Goal: Use online tool/utility: Utilize a website feature to perform a specific function

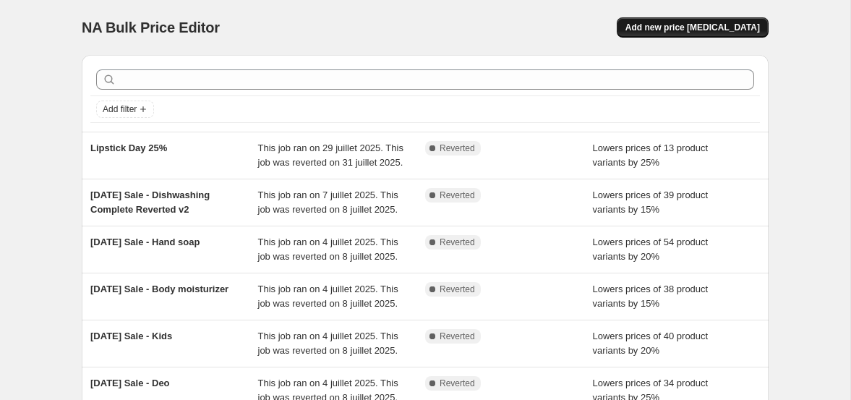
click at [704, 24] on span "Add new price change job" at bounding box center [693, 28] width 135 height 12
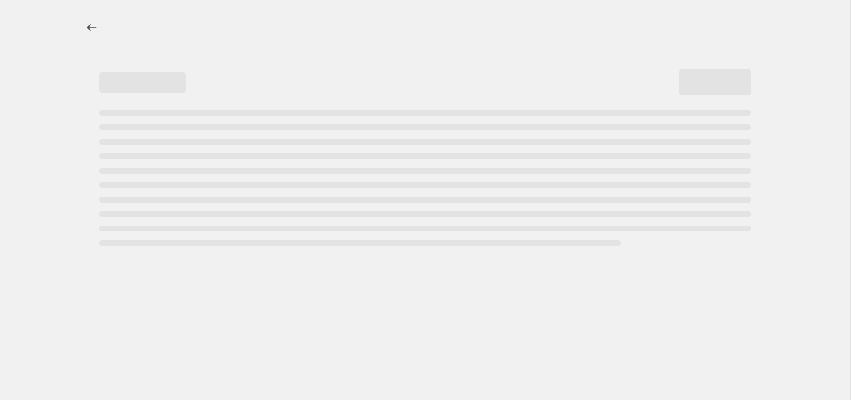
select select "percentage"
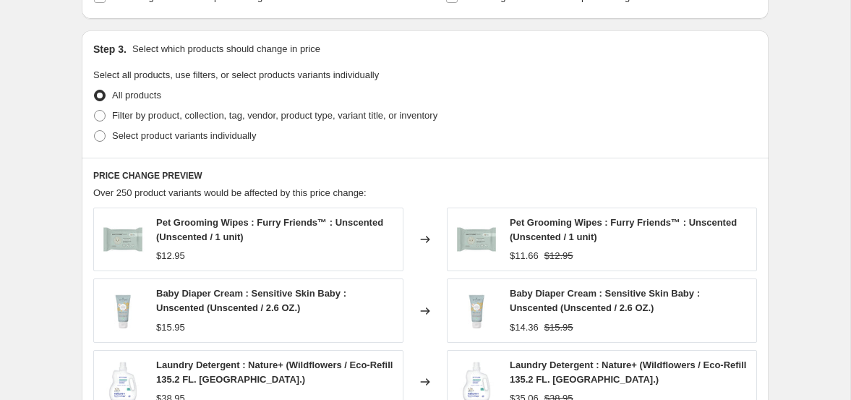
scroll to position [640, 0]
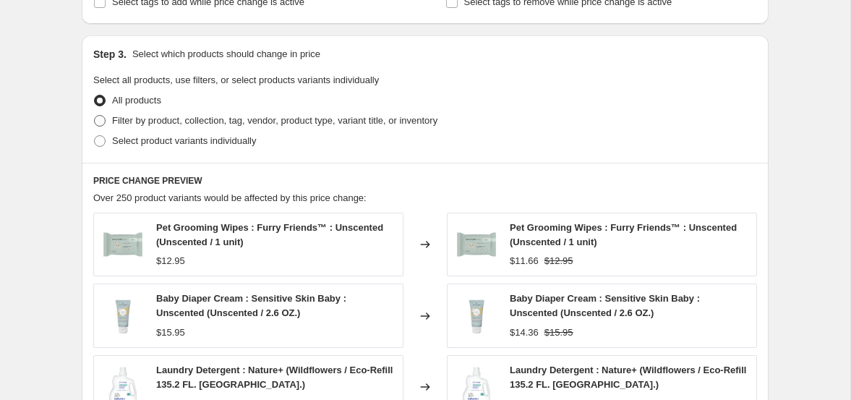
click at [273, 121] on span "Filter by product, collection, tag, vendor, product type, variant title, or inv…" at bounding box center [274, 120] width 325 height 11
click at [95, 116] on input "Filter by product, collection, tag, vendor, product type, variant title, or inv…" at bounding box center [94, 115] width 1 height 1
radio input "true"
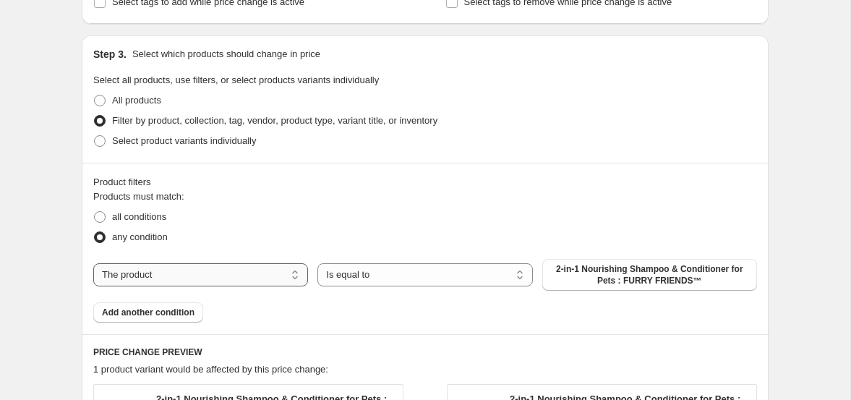
click at [234, 267] on select "The product The product's collection The product's tag The product's vendor The…" at bounding box center [200, 274] width 215 height 23
select select "collection"
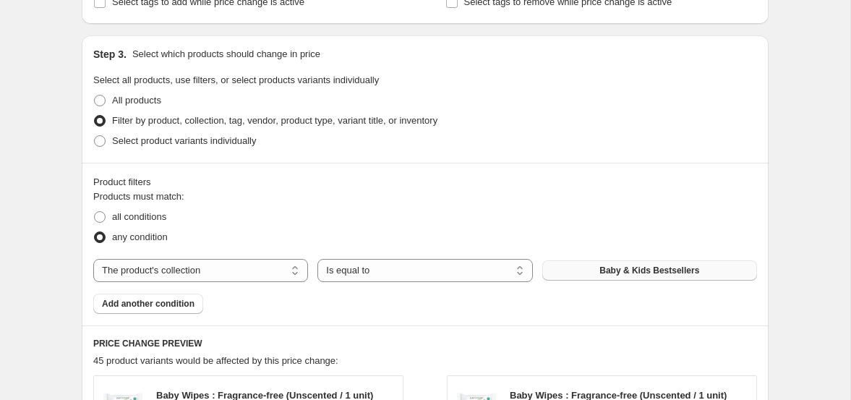
click at [568, 276] on button "Baby & Kids Bestsellers" at bounding box center [649, 270] width 215 height 20
